Goal: Task Accomplishment & Management: Complete application form

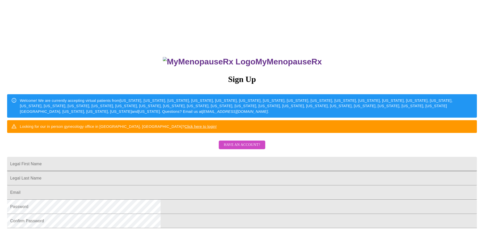
click at [254, 171] on input "Legal First Name" at bounding box center [242, 164] width 470 height 14
type input "[PERSON_NAME]"
click at [216, 199] on input "Legal First Name" at bounding box center [242, 192] width 470 height 14
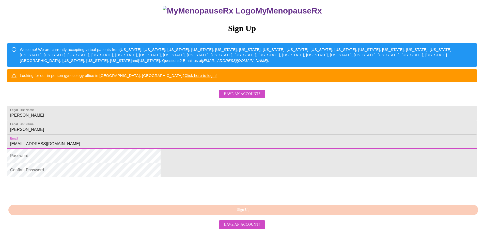
scroll to position [93, 0]
type input "[EMAIL_ADDRESS][DOMAIN_NAME]"
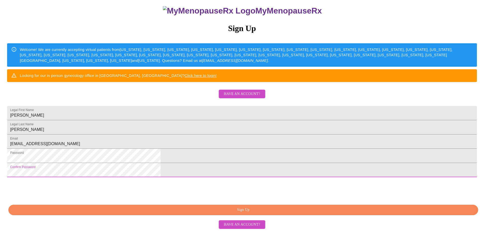
click at [260, 211] on span "Sign Up" at bounding box center [243, 209] width 458 height 6
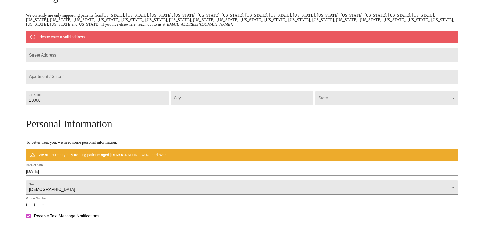
scroll to position [73, 0]
